Goal: Information Seeking & Learning: Learn about a topic

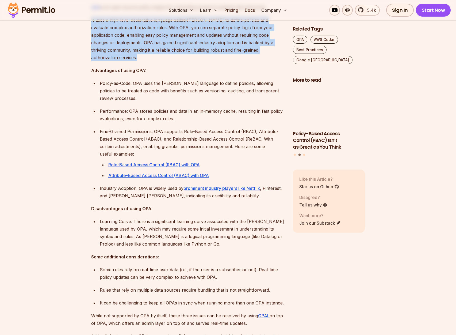
scroll to position [418, 0]
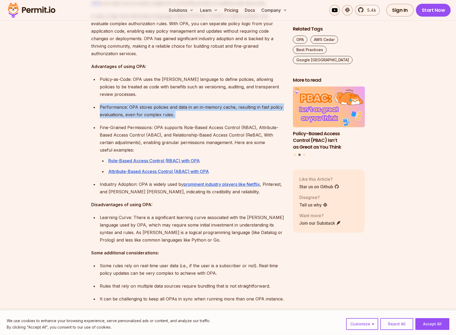
drag, startPoint x: 172, startPoint y: 112, endPoint x: 171, endPoint y: 95, distance: 17.4
click at [171, 95] on ul "Policy-as-Code: OPA uses the [PERSON_NAME] language to define policies, allowin…" at bounding box center [187, 125] width 193 height 100
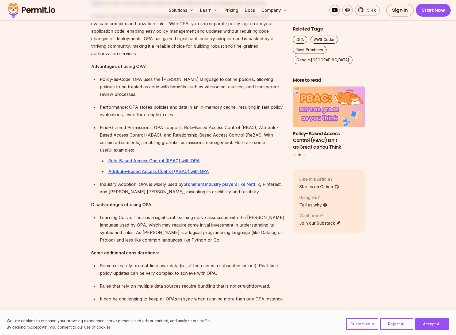
click at [171, 95] on ul "Policy-as-Code: OPA uses the [PERSON_NAME] language to define policies, allowin…" at bounding box center [187, 125] width 193 height 100
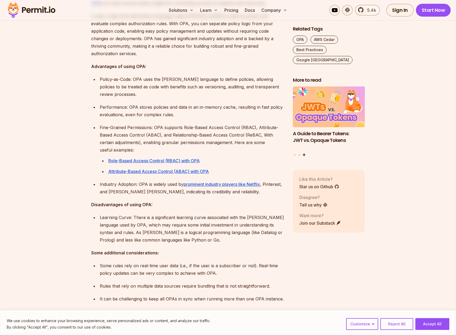
drag, startPoint x: 178, startPoint y: 142, endPoint x: 177, endPoint y: 138, distance: 4.3
click at [177, 138] on p "Fine-Grained Permissions: OPA supports Role-Based Access Control (RBAC), Attrib…" at bounding box center [192, 139] width 185 height 30
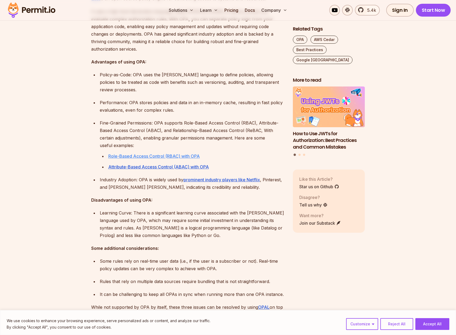
scroll to position [482, 0]
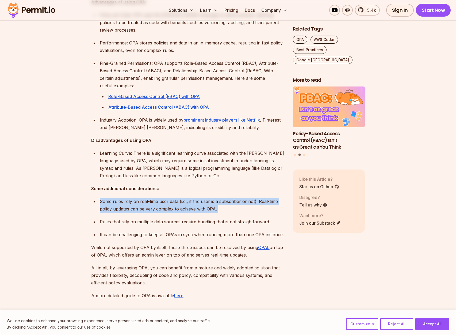
drag, startPoint x: 158, startPoint y: 186, endPoint x: 163, endPoint y: 206, distance: 20.3
click at [163, 206] on ul "Some rules rely on real-time user data (i.e., if the user is a subscriber or no…" at bounding box center [187, 218] width 193 height 41
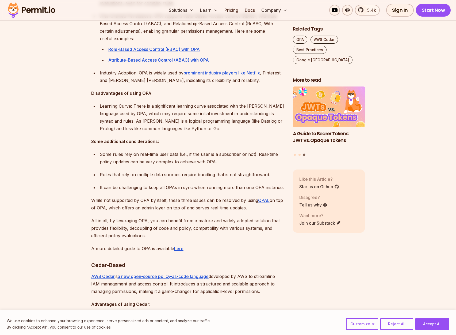
scroll to position [546, 0]
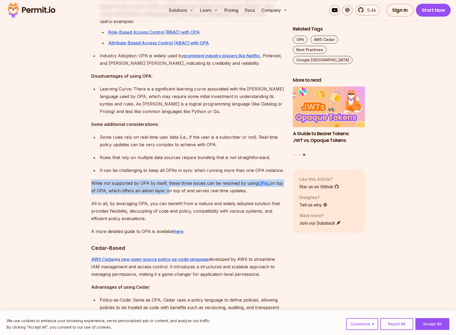
drag, startPoint x: 165, startPoint y: 185, endPoint x: 164, endPoint y: 167, distance: 18.5
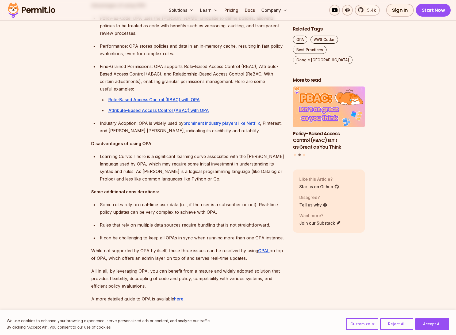
scroll to position [482, 0]
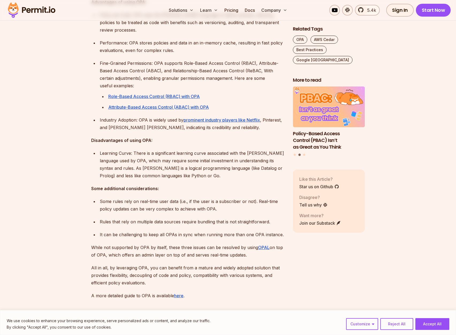
click at [171, 198] on p "Some rules rely on real-time user data (i.e., if the user is a subscriber or no…" at bounding box center [192, 205] width 185 height 15
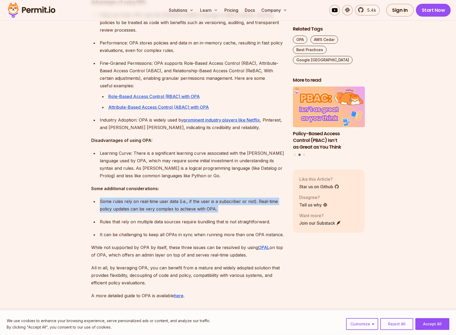
drag, startPoint x: 171, startPoint y: 192, endPoint x: 172, endPoint y: 201, distance: 8.6
click at [172, 201] on p "Some rules rely on real-time user data (i.e., if the user is a subscriber or no…" at bounding box center [192, 205] width 185 height 15
drag, startPoint x: 172, startPoint y: 201, endPoint x: 169, endPoint y: 195, distance: 6.6
click at [169, 198] on p "Some rules rely on real-time user data (i.e., if the user is a subscriber or no…" at bounding box center [192, 205] width 185 height 15
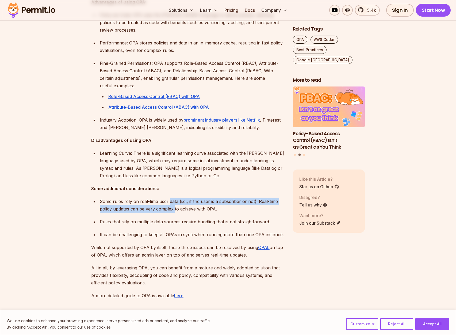
click at [169, 198] on p "Some rules rely on real-time user data (i.e., if the user is a subscriber or no…" at bounding box center [192, 205] width 185 height 15
drag, startPoint x: 169, startPoint y: 195, endPoint x: 173, endPoint y: 204, distance: 9.9
click at [173, 204] on p "Some rules rely on real-time user data (i.e., if the user is a subscriber or no…" at bounding box center [192, 205] width 185 height 15
drag, startPoint x: 173, startPoint y: 204, endPoint x: 169, endPoint y: 197, distance: 8.0
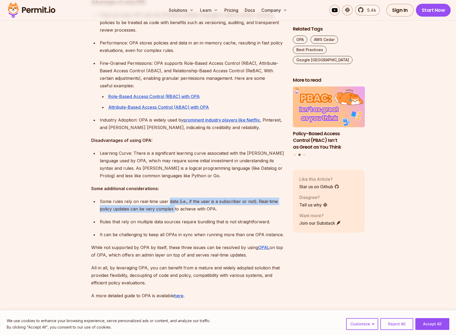
click at [169, 198] on p "Some rules rely on real-time user data (i.e., if the user is a subscriber or no…" at bounding box center [192, 205] width 185 height 15
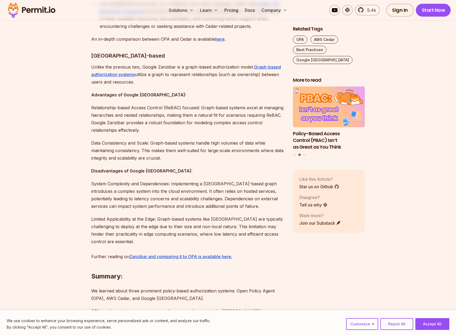
scroll to position [1060, 0]
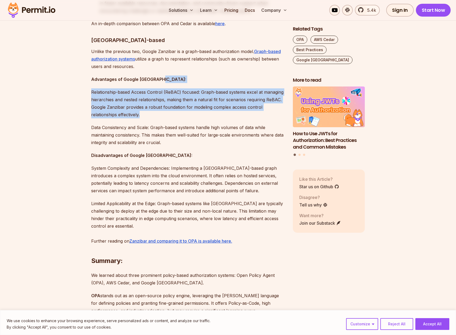
drag, startPoint x: 199, startPoint y: 100, endPoint x: 191, endPoint y: 66, distance: 35.1
click at [191, 75] on p "Advantages of Google Zanzibar:" at bounding box center [187, 78] width 193 height 7
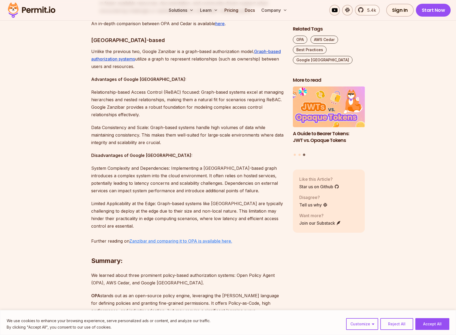
click at [184, 238] on u "Zanzibar and comparing it to OPA is available here." at bounding box center [181, 240] width 103 height 5
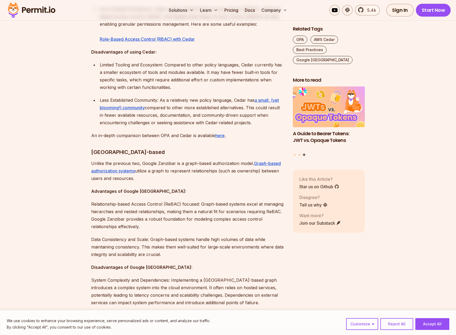
scroll to position [899, 0]
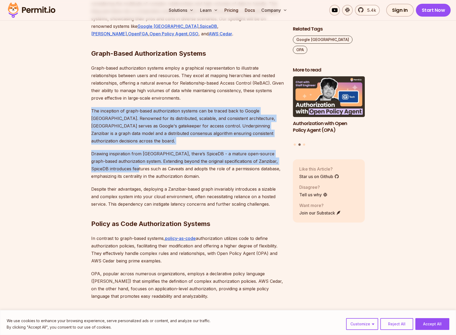
scroll to position [385, 0]
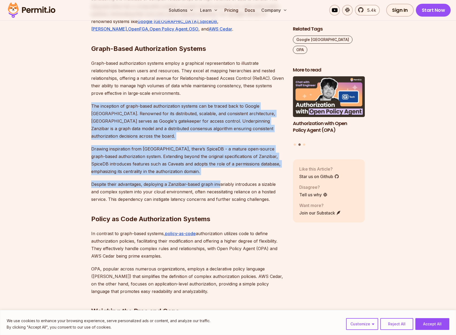
drag, startPoint x: 172, startPoint y: 156, endPoint x: 221, endPoint y: 176, distance: 52.9
click at [221, 180] on p "Despite their advantages, deploying a Zanzibar-based graph invariably introduce…" at bounding box center [187, 191] width 193 height 22
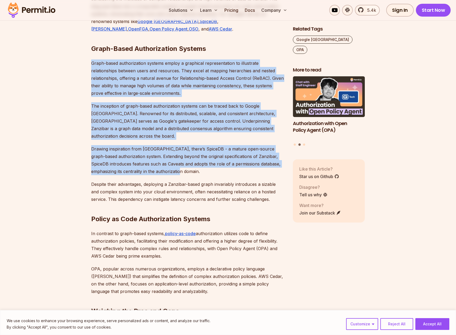
drag, startPoint x: 209, startPoint y: 167, endPoint x: 190, endPoint y: 58, distance: 110.1
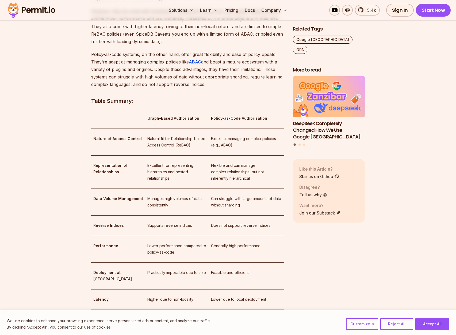
scroll to position [771, 0]
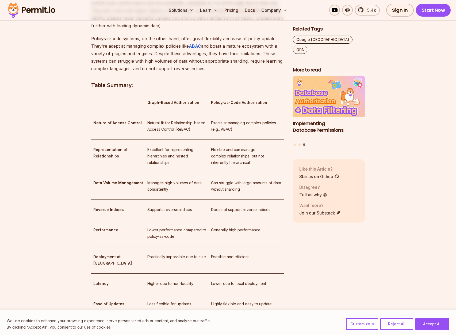
click at [222, 254] on p "Feasible and efficient" at bounding box center [246, 257] width 71 height 6
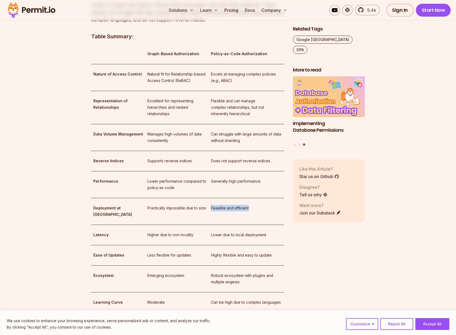
scroll to position [835, 0]
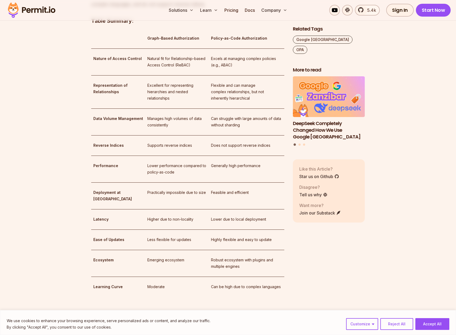
click at [145, 229] on td "Less flexible for updates" at bounding box center [177, 239] width 64 height 20
drag, startPoint x: 137, startPoint y: 224, endPoint x: 275, endPoint y: 230, distance: 137.7
click at [275, 230] on tr "Ease of Updates Less flexible for updates Highly flexible and easy to update" at bounding box center [187, 239] width 193 height 20
click at [275, 230] on td "Highly flexible and easy to update" at bounding box center [246, 239] width 75 height 20
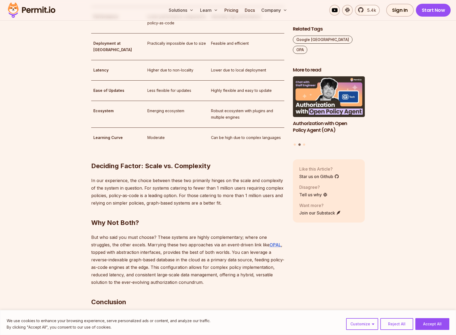
scroll to position [996, 0]
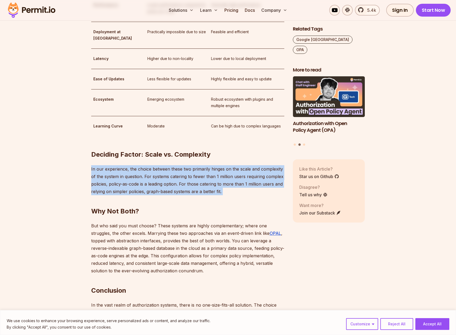
drag, startPoint x: 221, startPoint y: 186, endPoint x: 215, endPoint y: 147, distance: 39.8
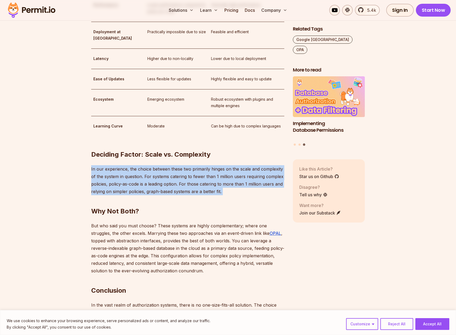
drag, startPoint x: 225, startPoint y: 181, endPoint x: 221, endPoint y: 141, distance: 40.3
click at [221, 141] on h2 "Deciding Factor: Scale vs. Complexity" at bounding box center [187, 144] width 193 height 30
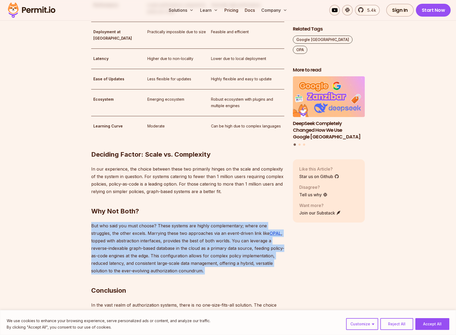
drag, startPoint x: 195, startPoint y: 197, endPoint x: 205, endPoint y: 255, distance: 59.1
click at [205, 265] on h2 "Conclusion" at bounding box center [187, 280] width 193 height 30
drag, startPoint x: 205, startPoint y: 255, endPoint x: 205, endPoint y: 207, distance: 47.7
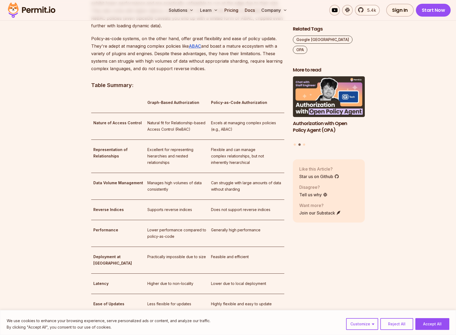
scroll to position [599, 0]
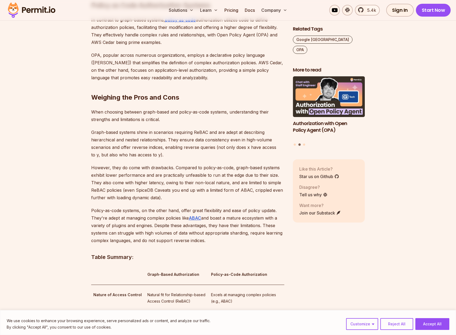
click at [190, 189] on p "However, they do come with drawbacks. Compared to policy-as-code, graph-based s…" at bounding box center [187, 182] width 193 height 37
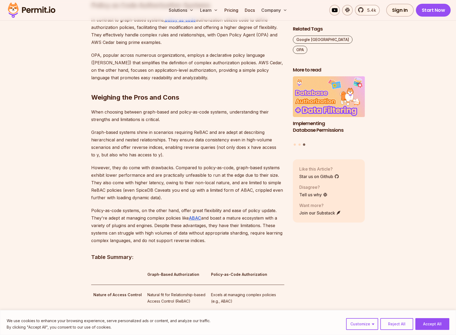
drag, startPoint x: 224, startPoint y: 232, endPoint x: 223, endPoint y: 202, distance: 29.7
click at [223, 207] on p "Policy-as-code systems, on the other hand, offer great flexibility and ease of …" at bounding box center [187, 225] width 193 height 37
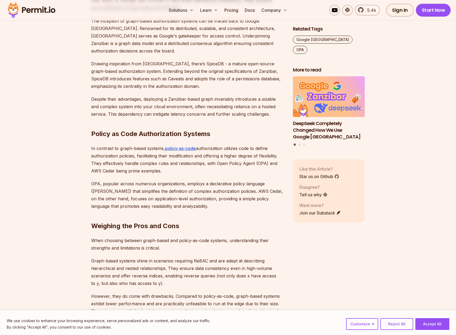
scroll to position [1070, 0]
